Goal: Information Seeking & Learning: Learn about a topic

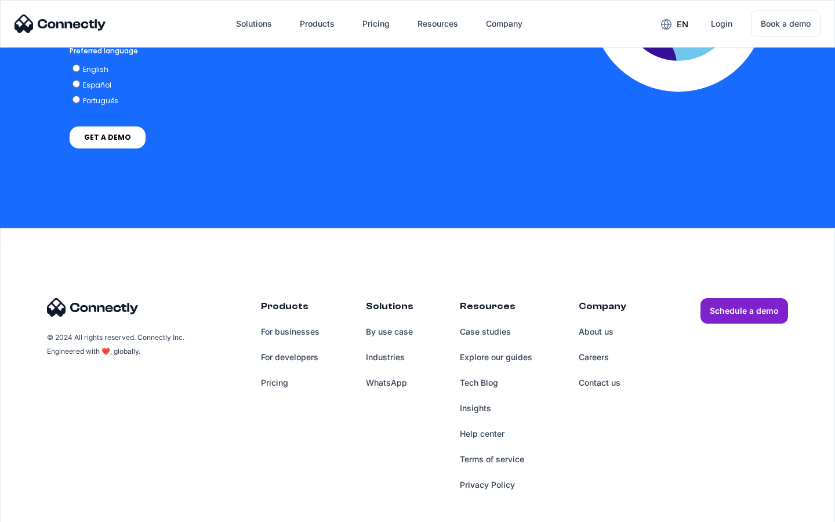
scroll to position [2534, 0]
